Goal: Task Accomplishment & Management: Manage account settings

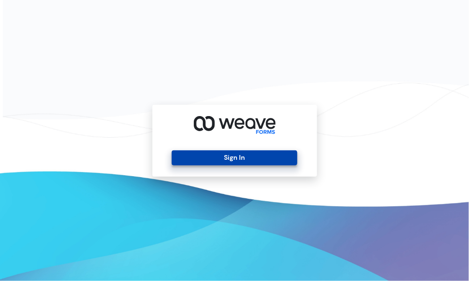
click at [257, 156] on button "Sign In" at bounding box center [234, 157] width 125 height 15
